Goal: Find specific page/section: Find specific page/section

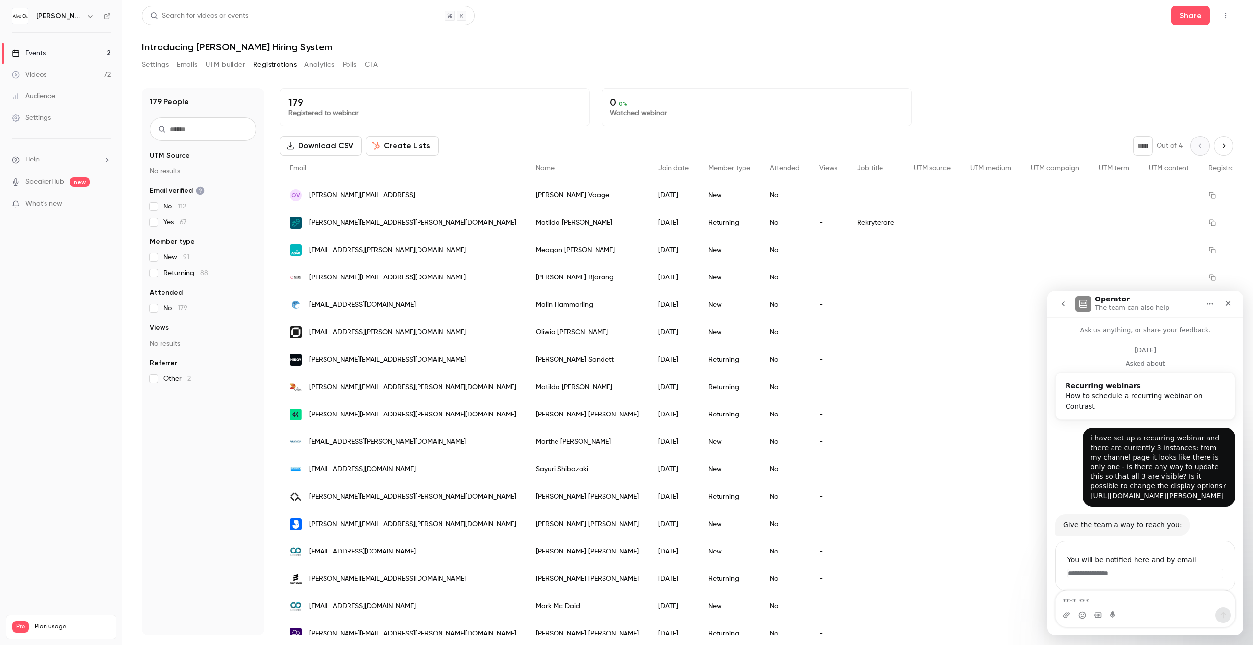
scroll to position [948, 0]
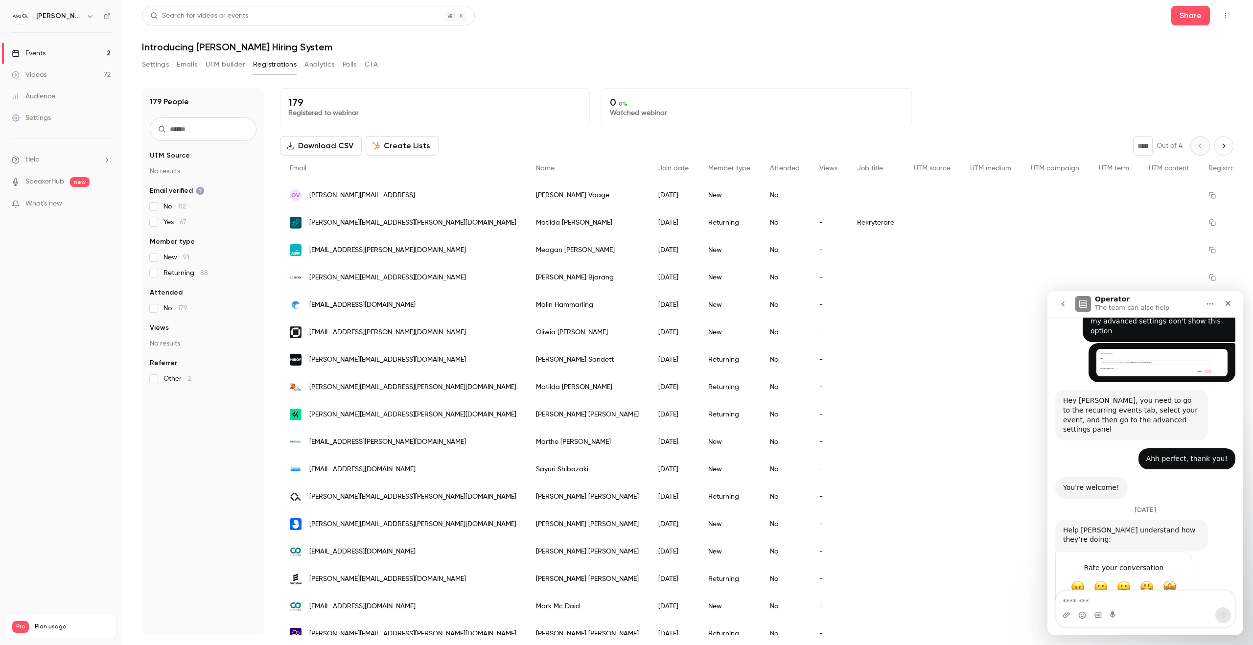
click at [491, 150] on div "Download CSV Create Lists * Out of 4" at bounding box center [757, 146] width 954 height 20
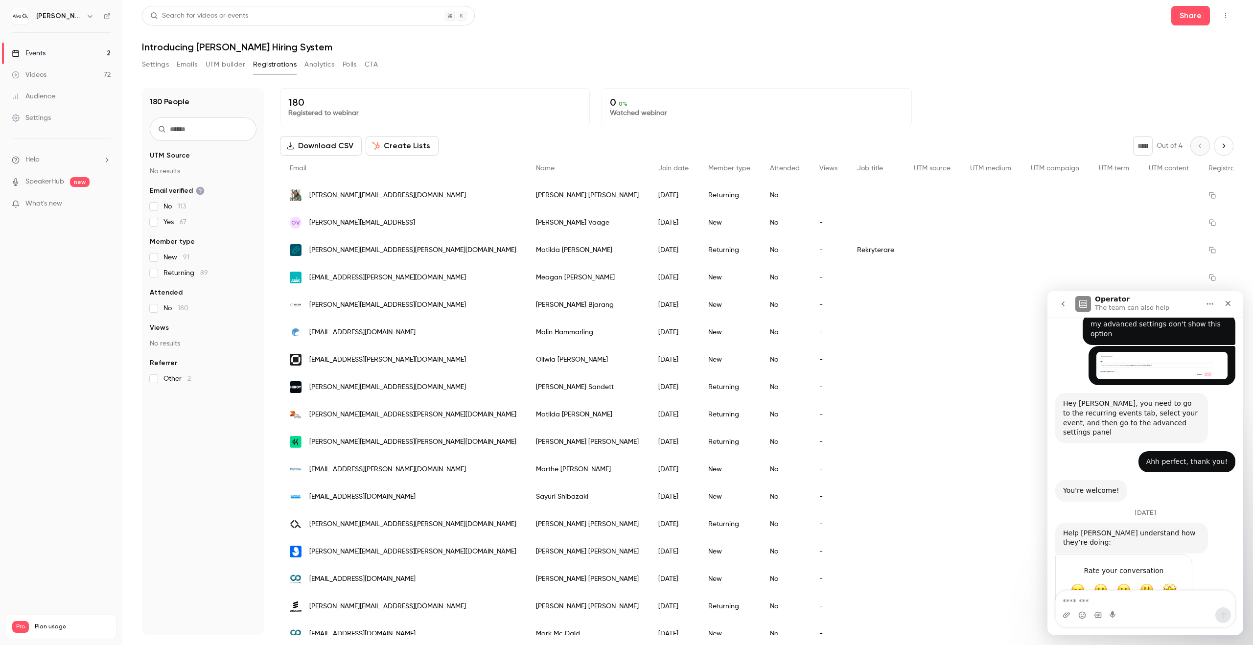
scroll to position [948, 0]
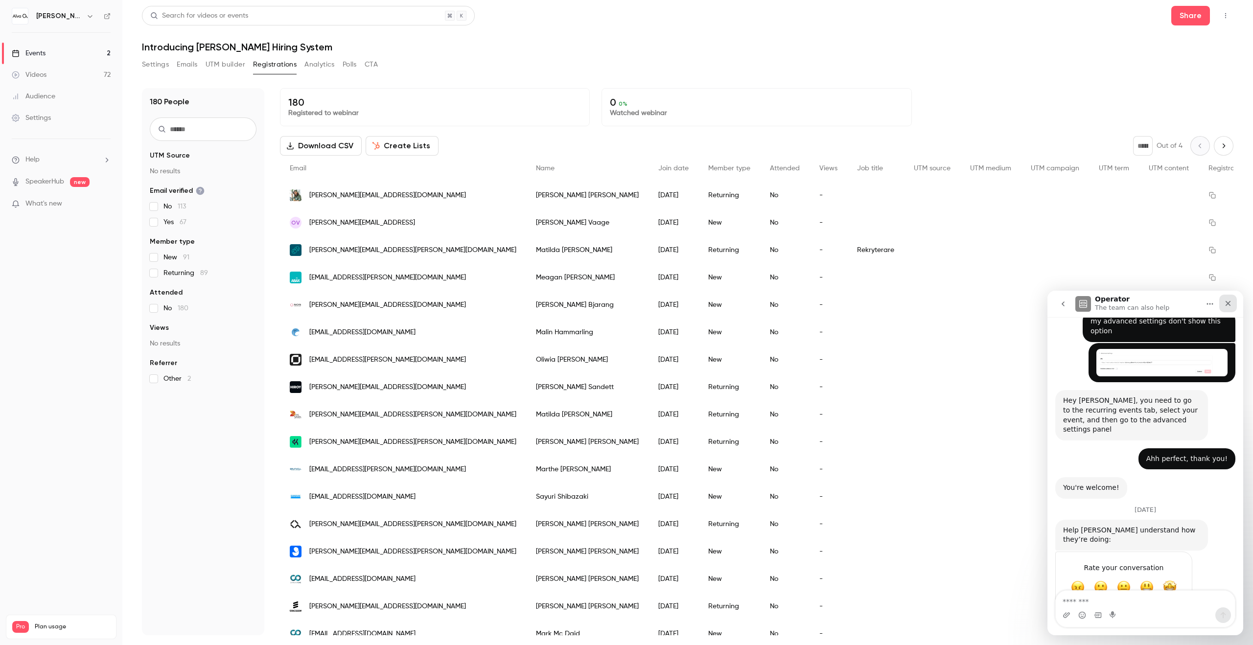
click at [1230, 301] on icon "Close" at bounding box center [1228, 304] width 8 height 8
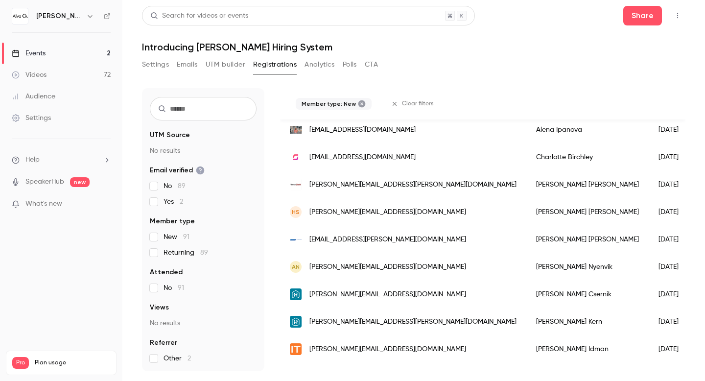
scroll to position [789, 0]
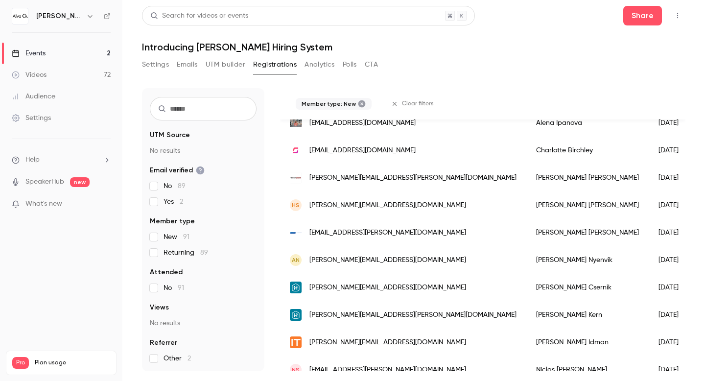
click at [156, 231] on fieldset "Member type New 91 Returning 89" at bounding box center [203, 236] width 107 height 41
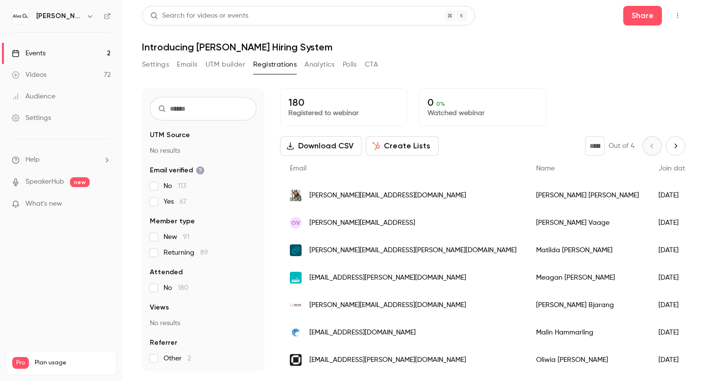
scroll to position [0, 0]
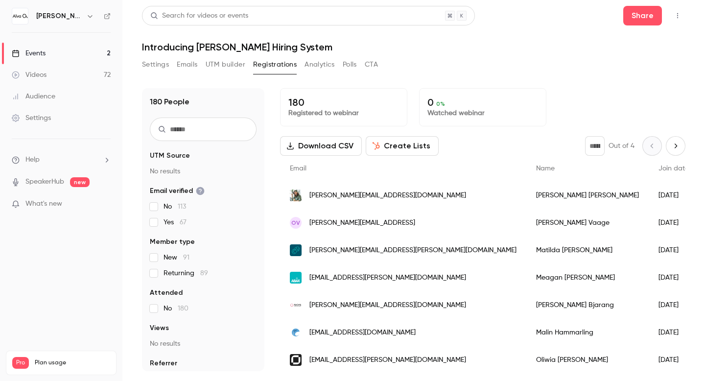
click at [317, 67] on button "Analytics" at bounding box center [320, 65] width 30 height 16
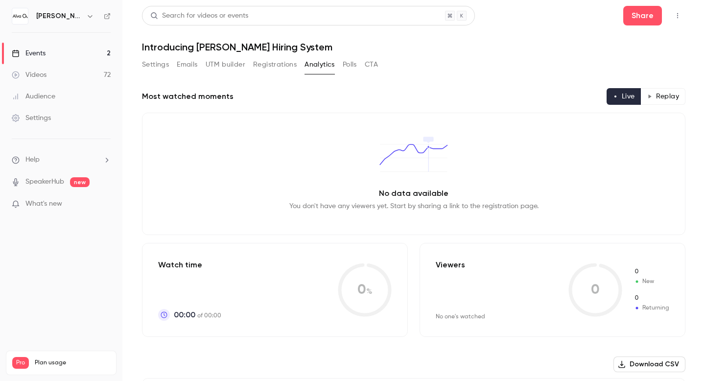
click at [223, 62] on button "UTM builder" at bounding box center [226, 65] width 40 height 16
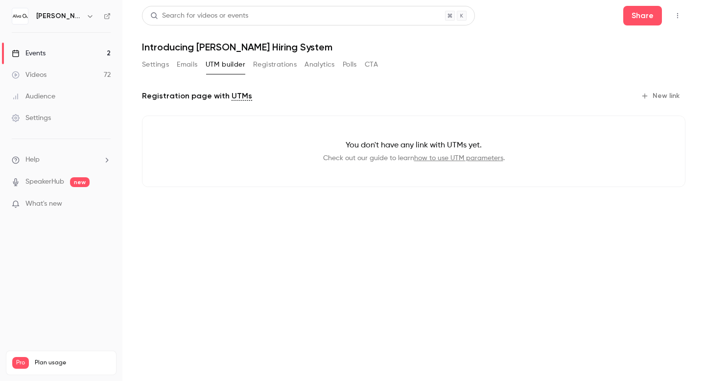
click at [193, 60] on button "Emails" at bounding box center [187, 65] width 21 height 16
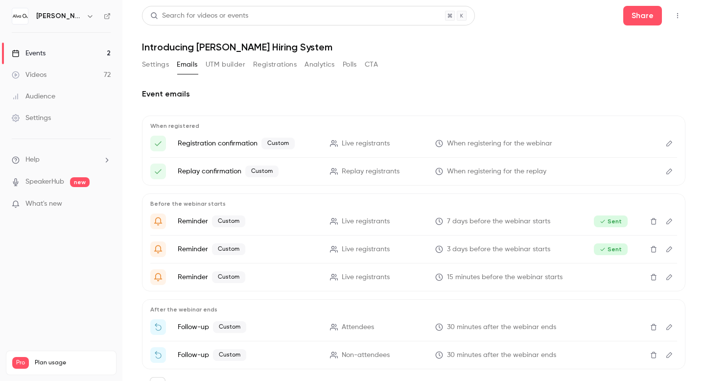
scroll to position [45, 0]
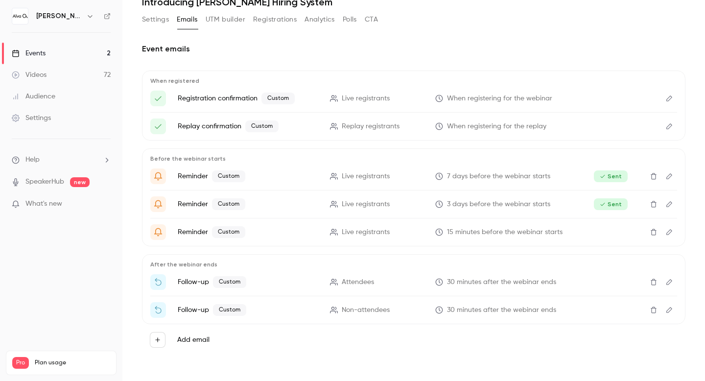
click at [384, 281] on p "Attendees" at bounding box center [377, 282] width 94 height 10
click at [669, 283] on icon "Edit" at bounding box center [669, 282] width 8 height 7
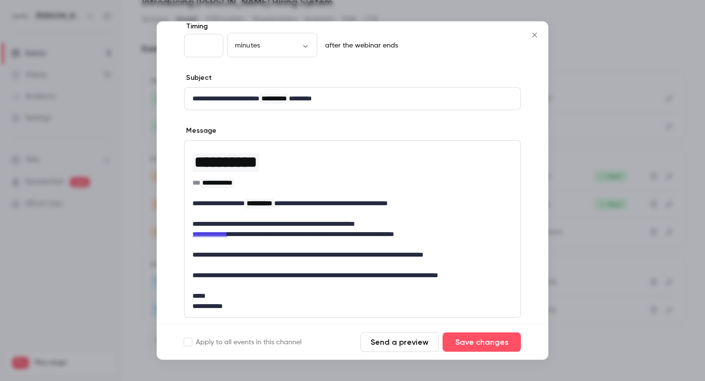
scroll to position [59, 0]
click at [538, 35] on icon "Close" at bounding box center [535, 35] width 12 height 8
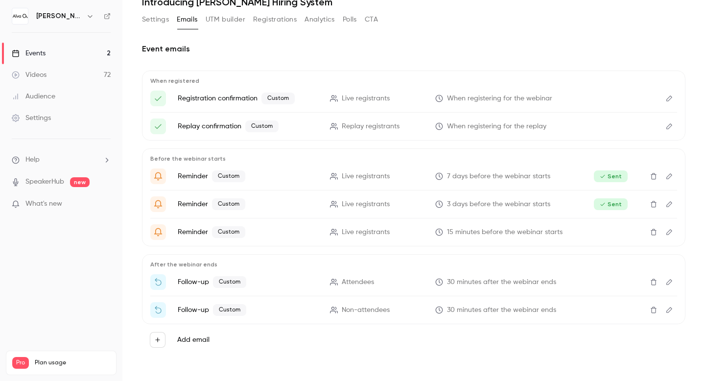
click at [674, 309] on button "Edit" at bounding box center [669, 310] width 16 height 16
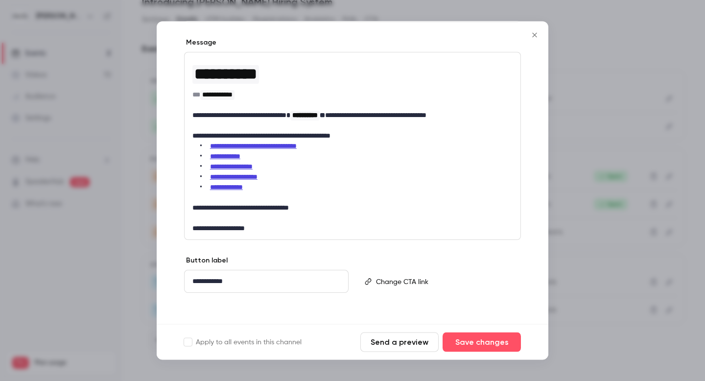
scroll to position [151, 0]
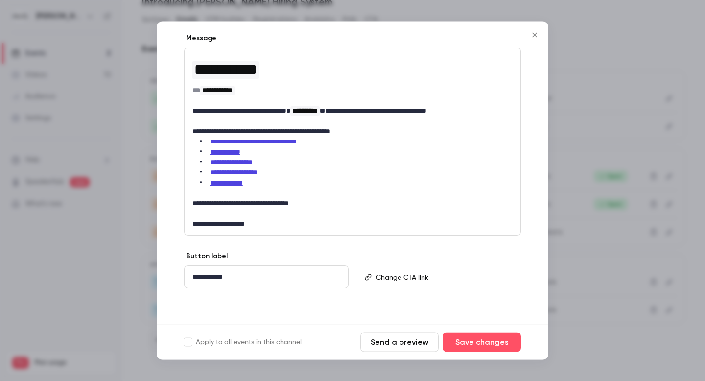
click at [538, 34] on icon "Close" at bounding box center [535, 35] width 12 height 8
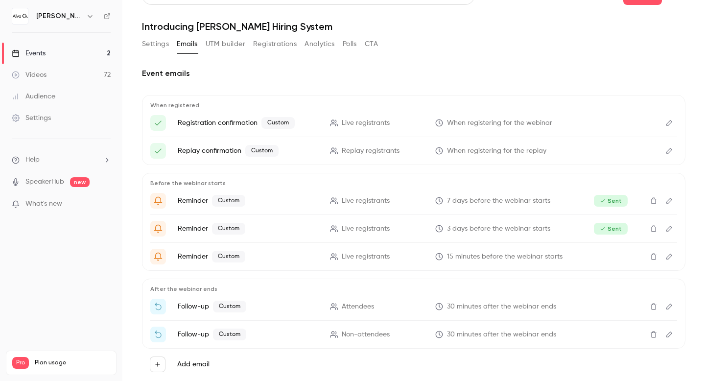
scroll to position [0, 0]
